Goal: Task Accomplishment & Management: Manage account settings

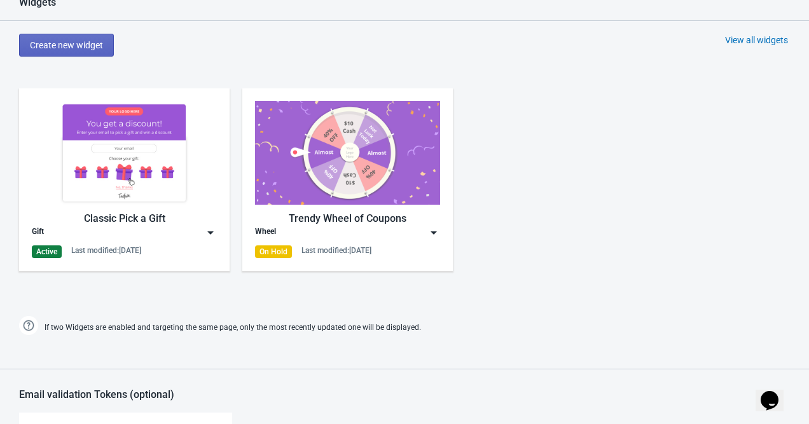
scroll to position [646, 0]
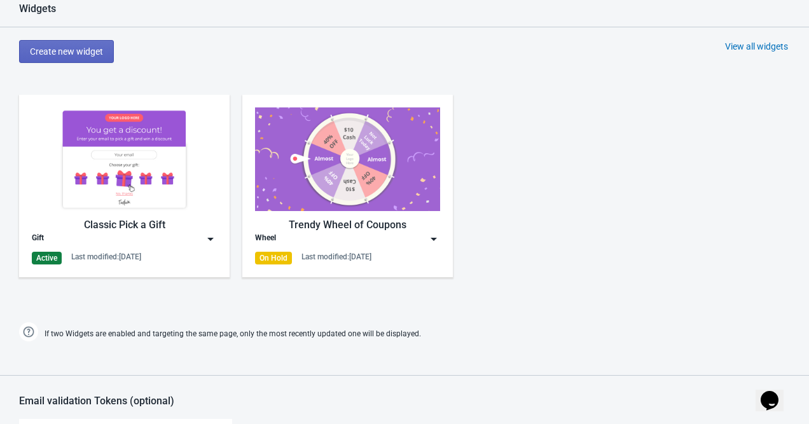
click at [393, 187] on img at bounding box center [347, 159] width 185 height 104
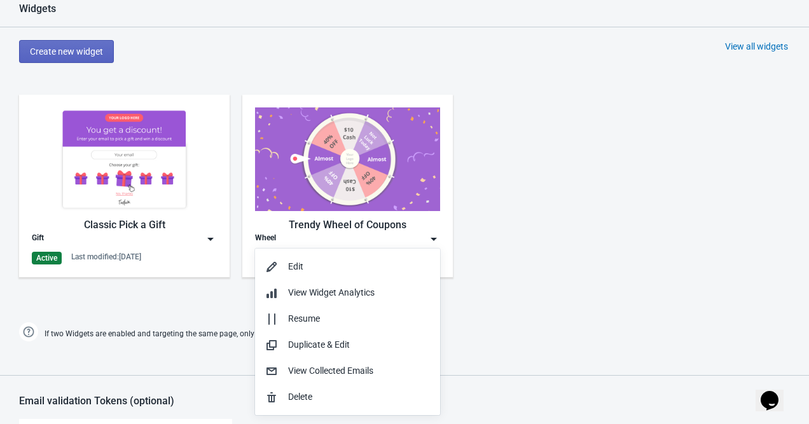
click at [514, 224] on div "Classic Pick a Gift Gift Active Last modified: 3.6.2025 Trendy Wheel of Coupons…" at bounding box center [404, 196] width 809 height 229
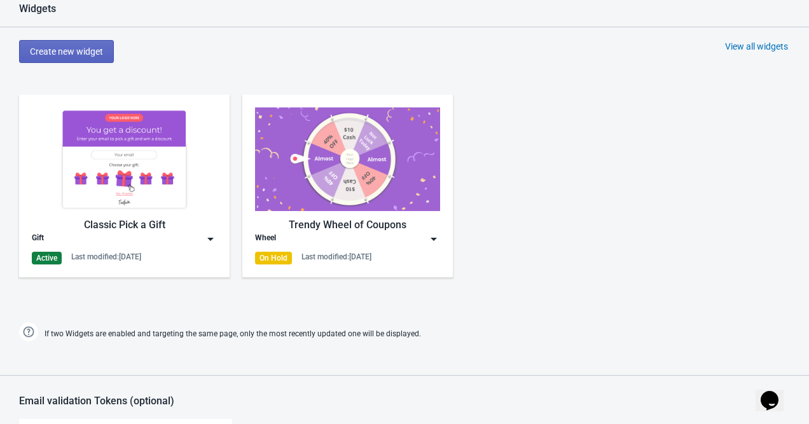
click at [432, 239] on img at bounding box center [433, 239] width 13 height 13
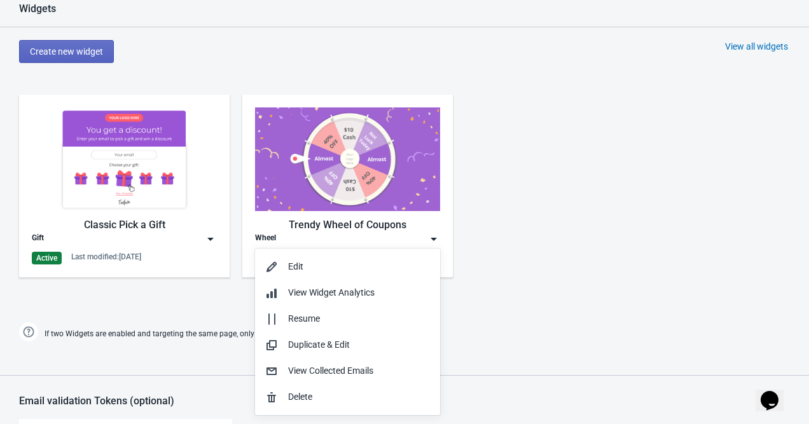
click at [389, 152] on img at bounding box center [347, 159] width 185 height 104
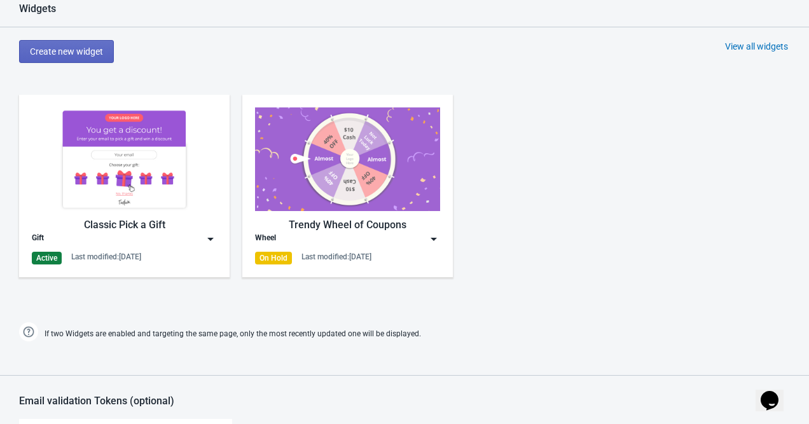
click at [437, 239] on img at bounding box center [433, 239] width 13 height 13
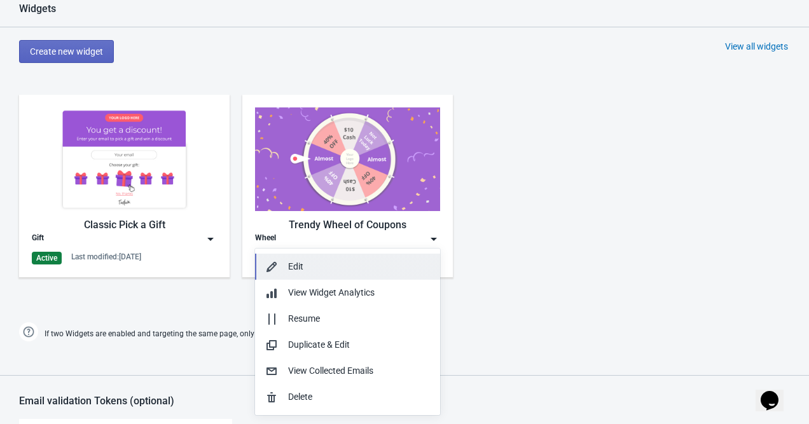
click at [315, 279] on button "Edit" at bounding box center [347, 267] width 185 height 26
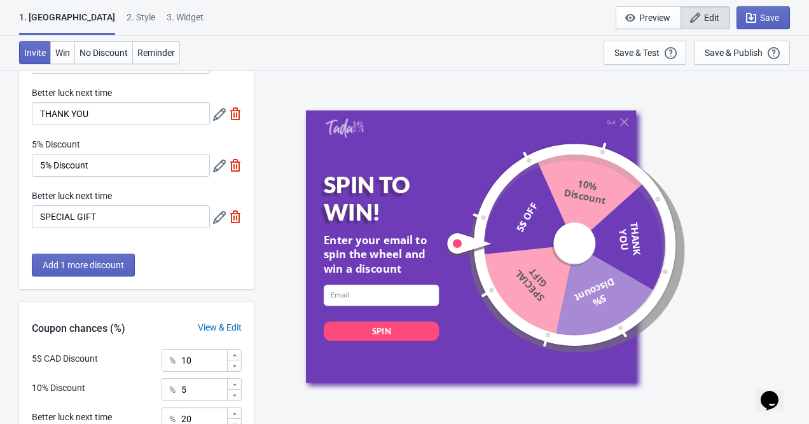
scroll to position [335, 0]
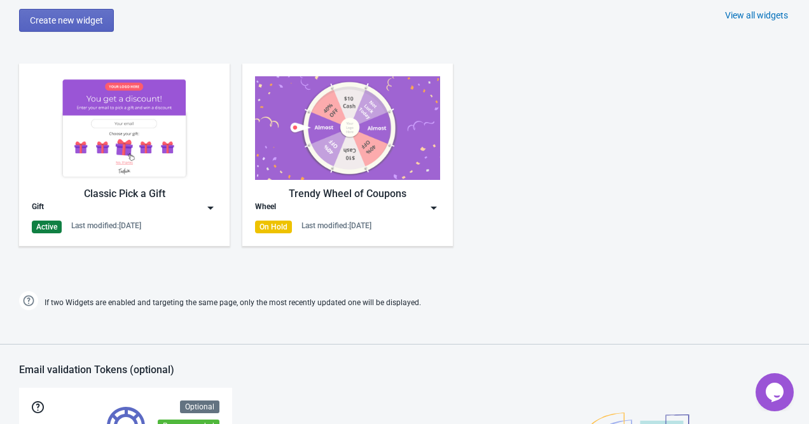
scroll to position [677, 0]
click at [138, 131] on img at bounding box center [124, 129] width 185 height 104
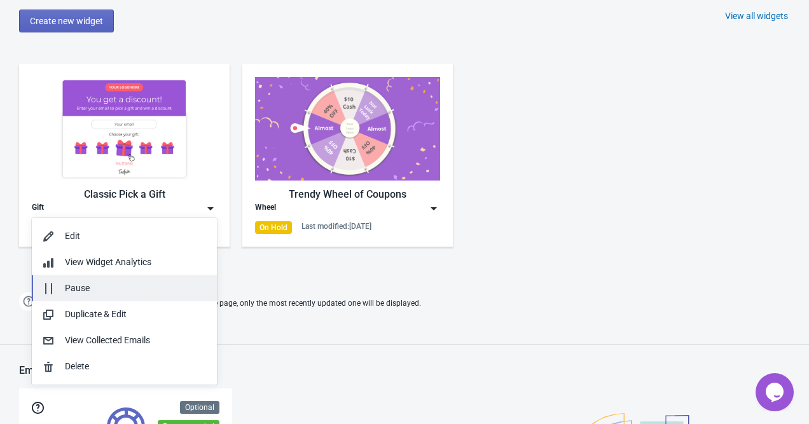
click at [84, 282] on div "Pause" at bounding box center [136, 288] width 142 height 13
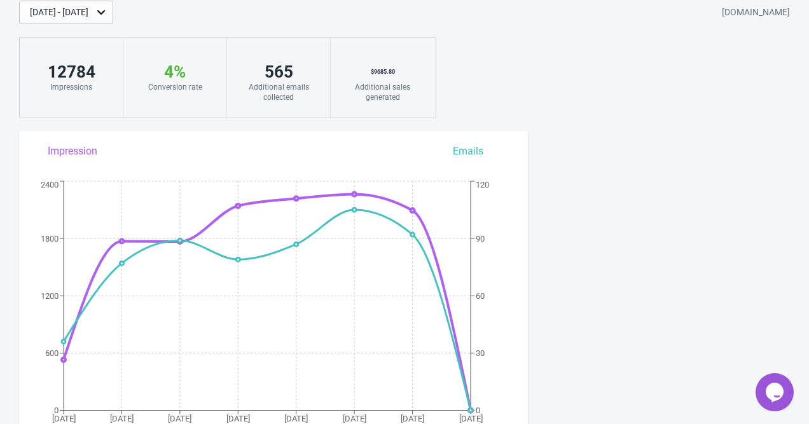
scroll to position [140, 0]
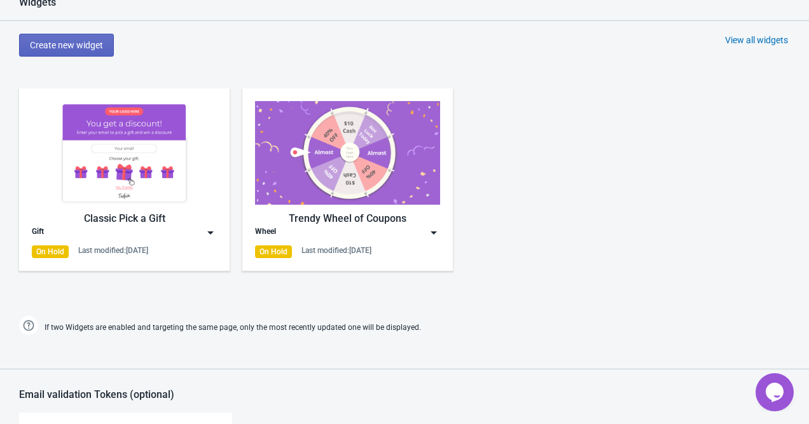
scroll to position [654, 0]
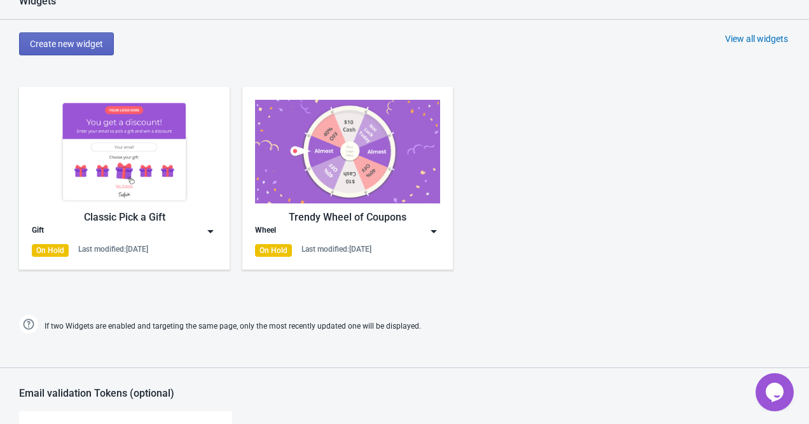
click at [749, 35] on div "View all widgets" at bounding box center [756, 38] width 63 height 13
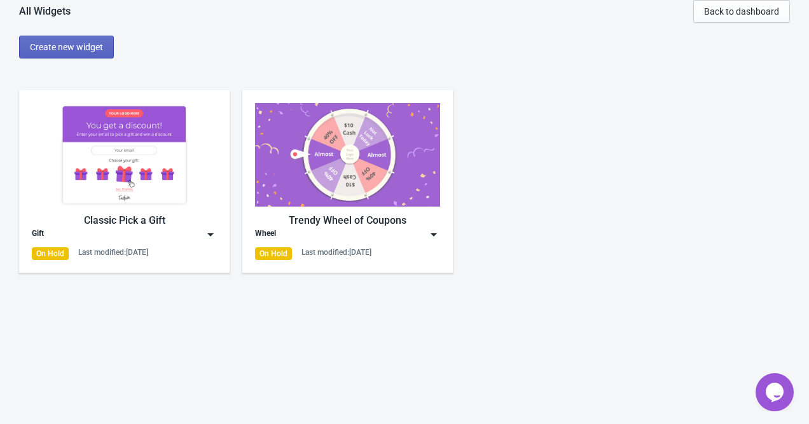
click at [212, 235] on img at bounding box center [210, 234] width 13 height 13
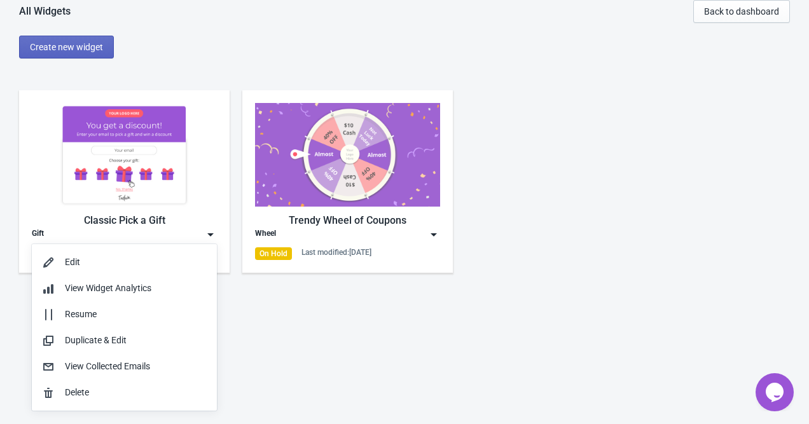
click at [303, 345] on div "All Widgets Back to dashboard Create new widget Classic Pick a Gift Gift On Hol…" at bounding box center [404, 212] width 809 height 424
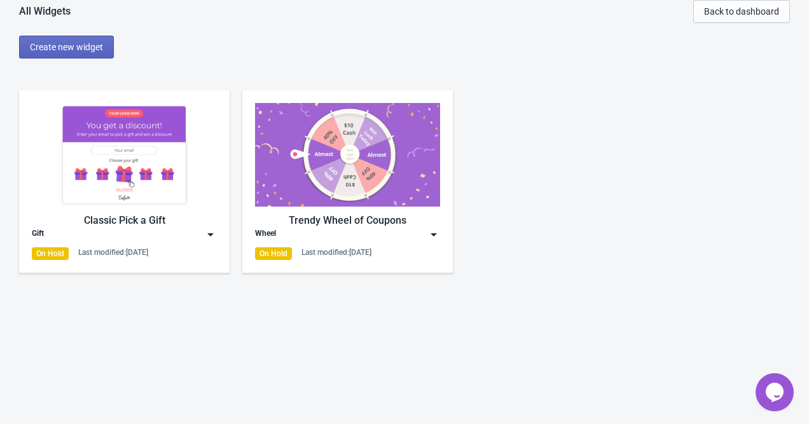
click at [303, 345] on div "All Widgets Back to dashboard Create new widget Classic Pick a Gift Gift On Hol…" at bounding box center [404, 212] width 809 height 424
